Goal: Find specific page/section: Find specific page/section

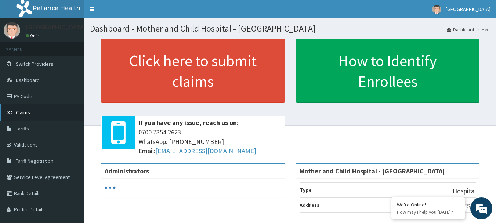
click at [18, 111] on span "Claims" at bounding box center [23, 112] width 14 height 7
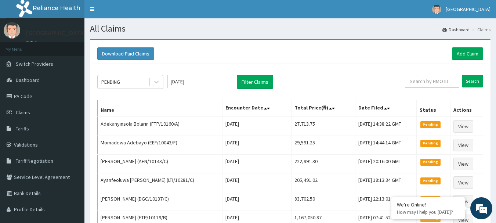
click at [420, 85] on input "text" at bounding box center [432, 81] width 54 height 12
click at [19, 128] on span "Tariffs" at bounding box center [22, 128] width 13 height 7
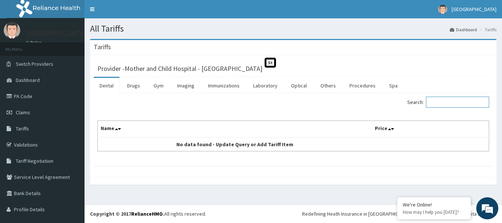
click at [429, 101] on input "Search:" at bounding box center [457, 102] width 63 height 11
click at [352, 87] on link "Procedures" at bounding box center [362, 85] width 38 height 15
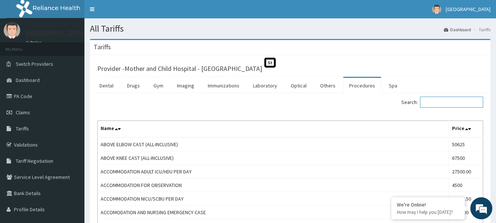
click at [432, 101] on input "Search:" at bounding box center [451, 102] width 63 height 11
